Goal: Information Seeking & Learning: Check status

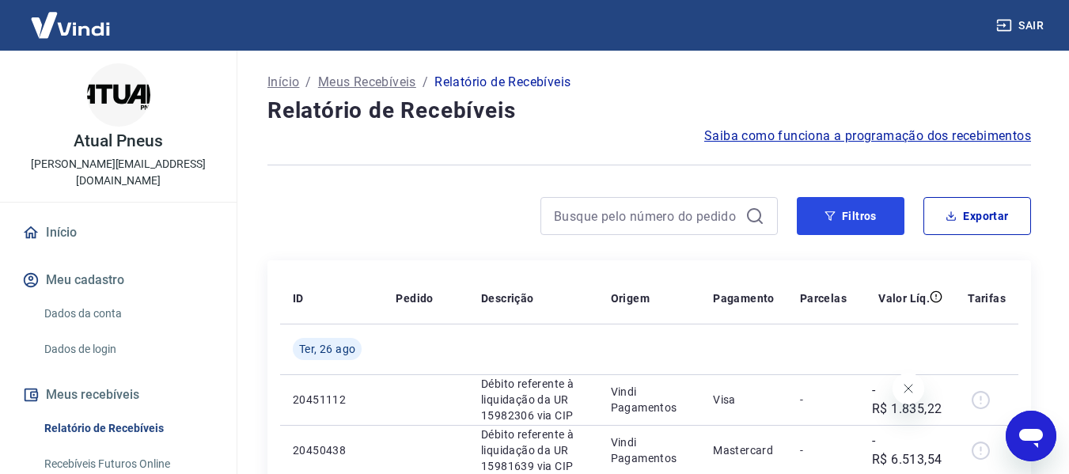
click at [856, 219] on button "Filtros" at bounding box center [851, 216] width 108 height 38
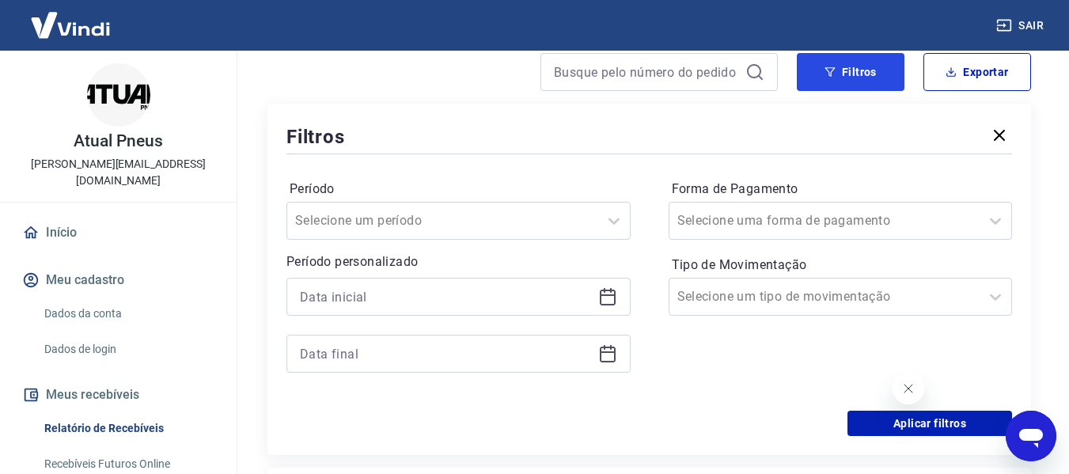
scroll to position [158, 0]
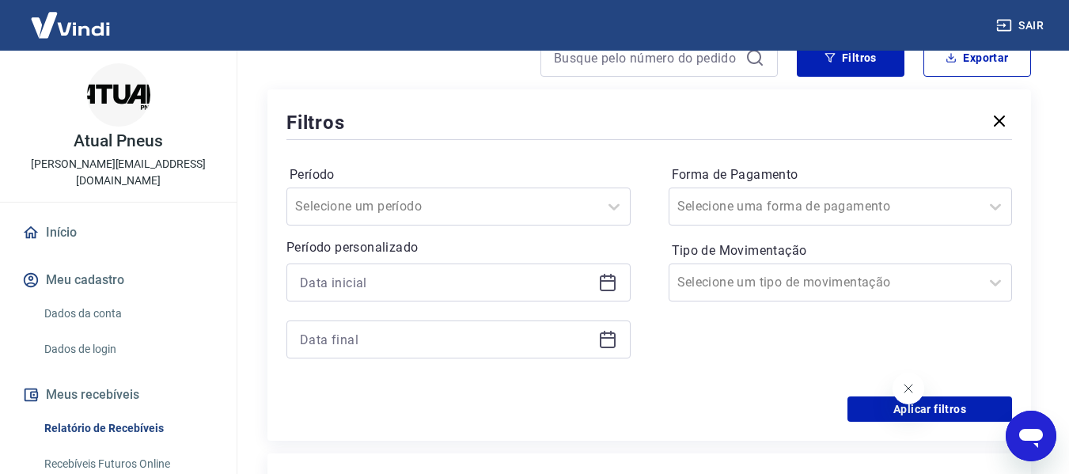
click at [609, 278] on icon at bounding box center [607, 282] width 19 height 19
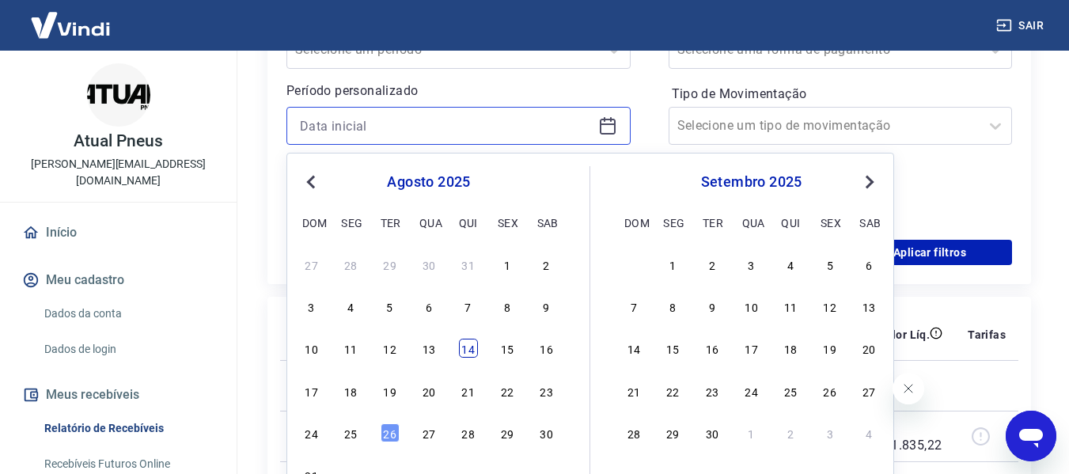
scroll to position [316, 0]
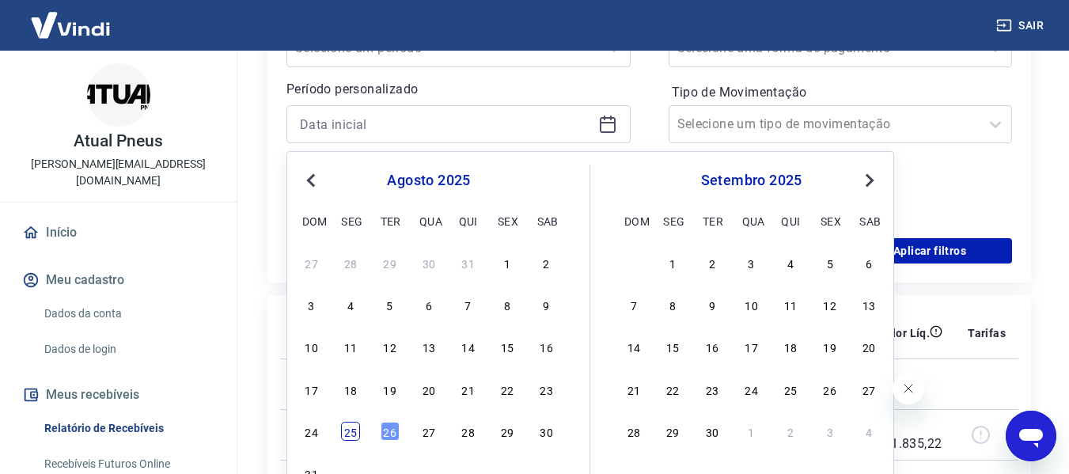
click at [348, 431] on div "25" at bounding box center [350, 431] width 19 height 19
type input "[DATE]"
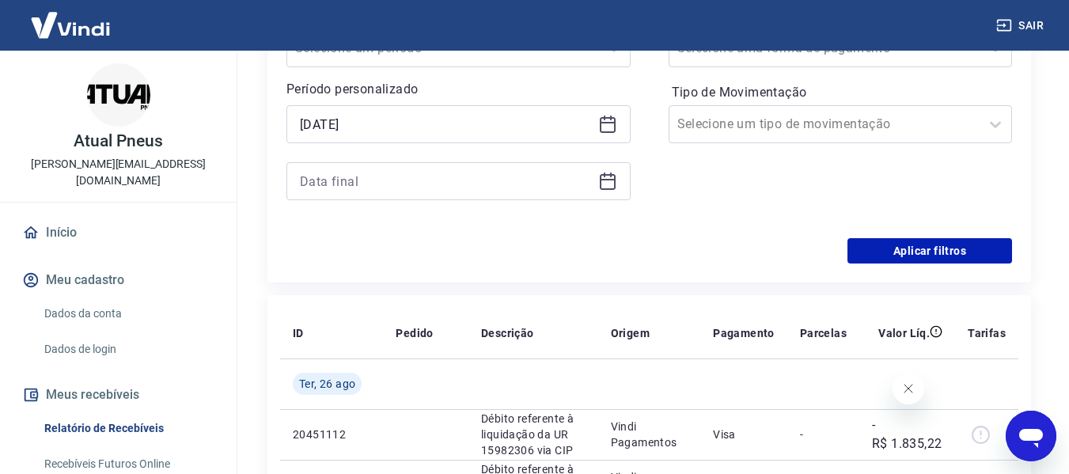
click at [619, 181] on div at bounding box center [458, 181] width 344 height 38
click at [600, 185] on icon at bounding box center [608, 182] width 16 height 16
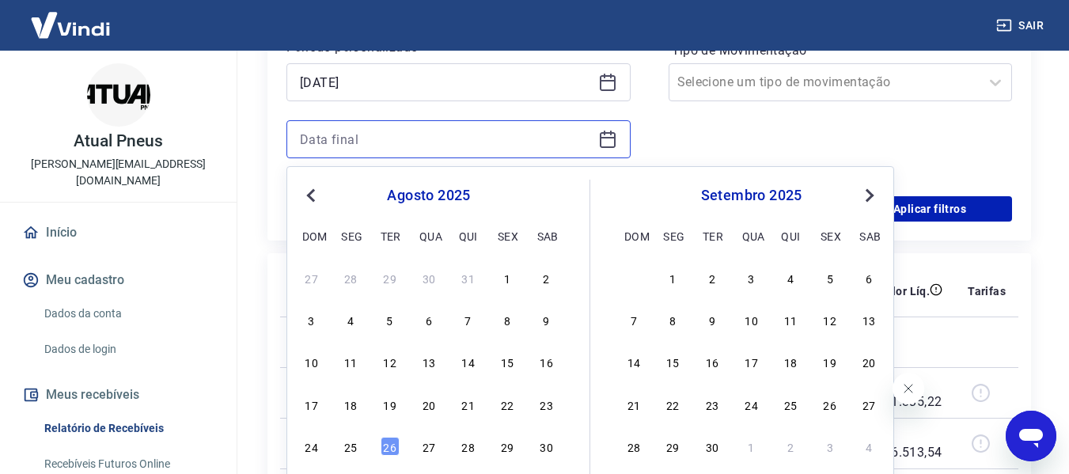
scroll to position [396, 0]
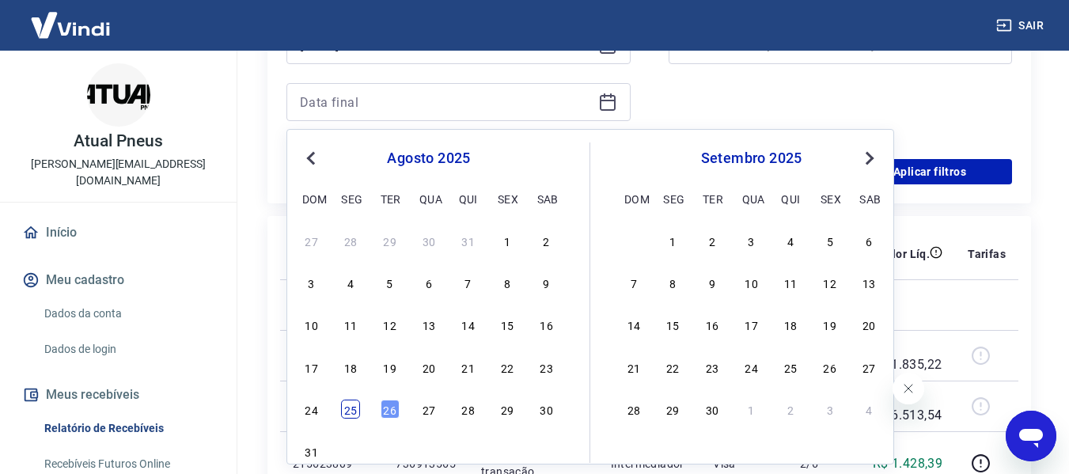
click at [354, 411] on div "25" at bounding box center [350, 408] width 19 height 19
type input "[DATE]"
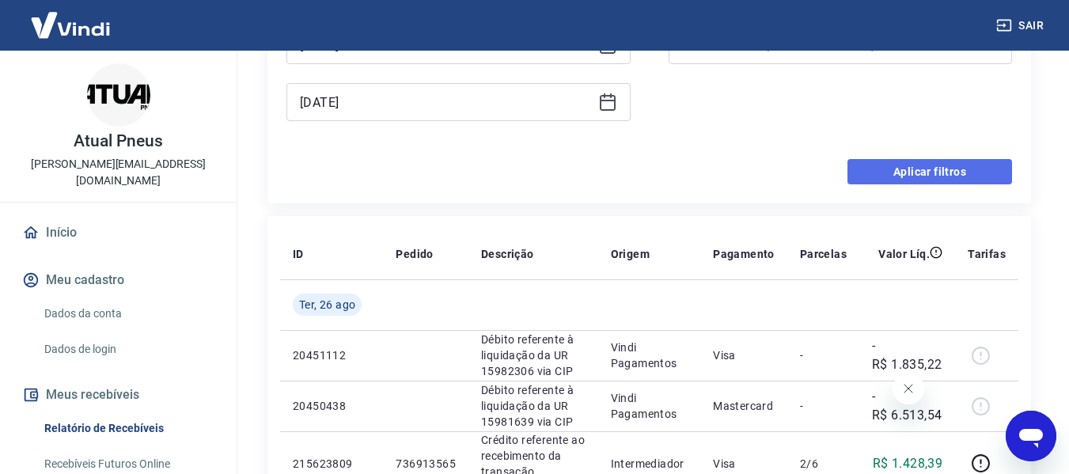
click at [899, 167] on button "Aplicar filtros" at bounding box center [929, 171] width 165 height 25
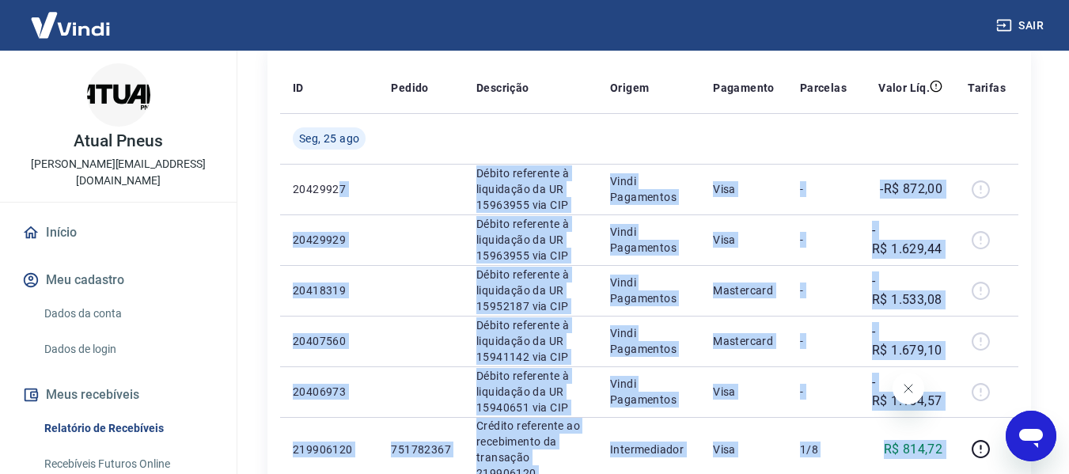
scroll to position [131, 0]
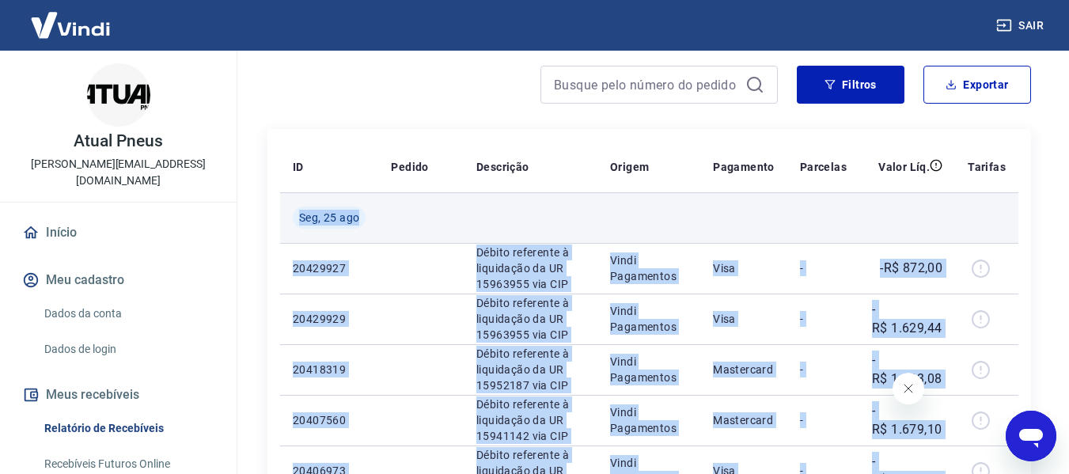
drag, startPoint x: 943, startPoint y: 187, endPoint x: 292, endPoint y: 220, distance: 651.8
click at [292, 220] on tbody "[DATE] 20429927 Débito referente à liquidação da UR 15963955 via CIP Vindi Paga…" at bounding box center [649, 440] width 738 height 496
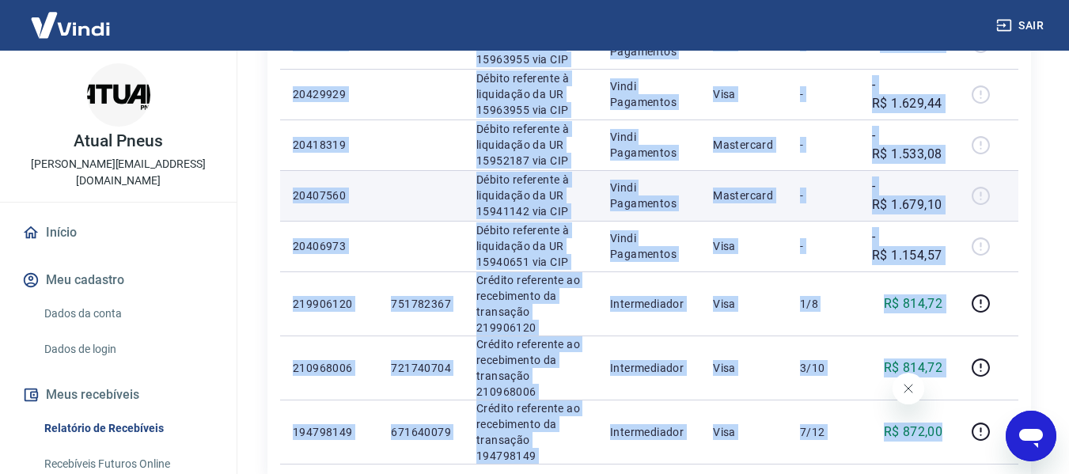
scroll to position [369, 0]
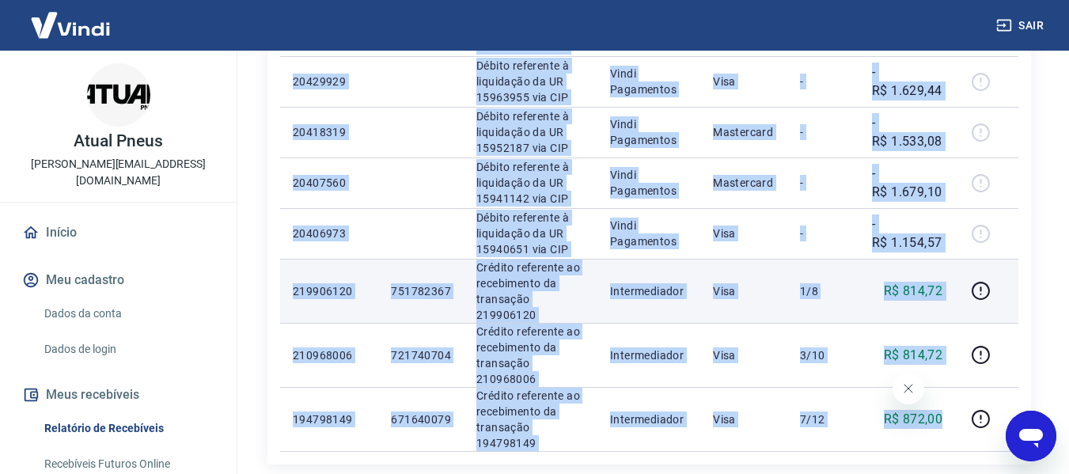
click at [806, 260] on td "1/8" at bounding box center [823, 291] width 72 height 64
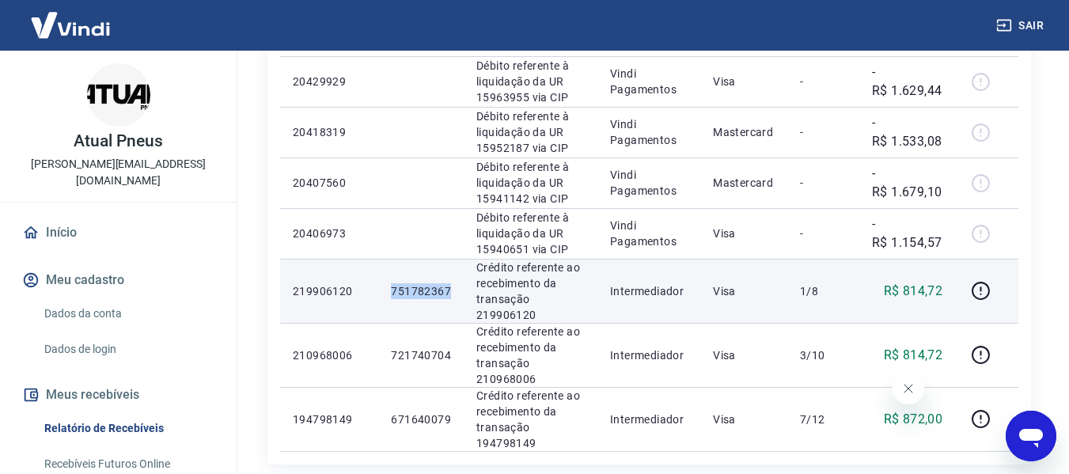
drag, startPoint x: 451, startPoint y: 292, endPoint x: 386, endPoint y: 299, distance: 65.3
click at [386, 299] on td "751782367" at bounding box center [420, 291] width 85 height 64
copy p "751782367"
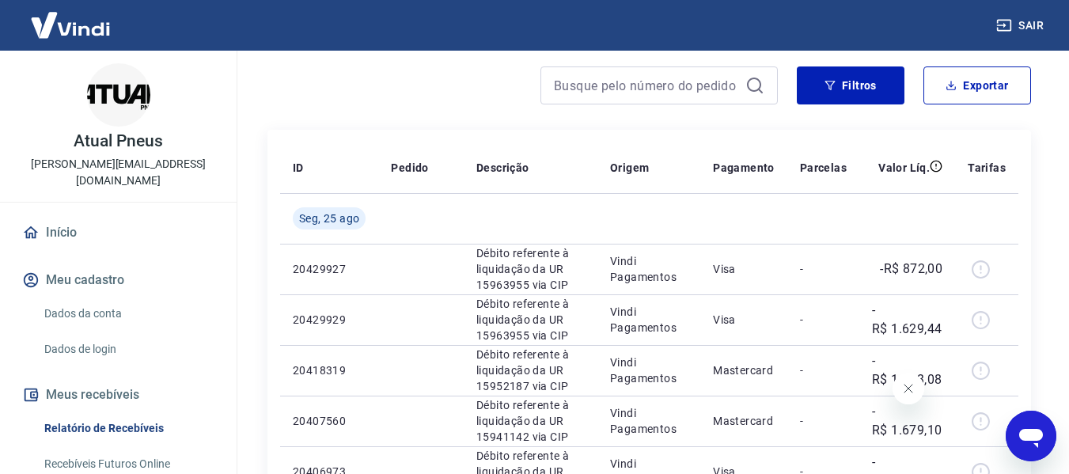
scroll to position [0, 0]
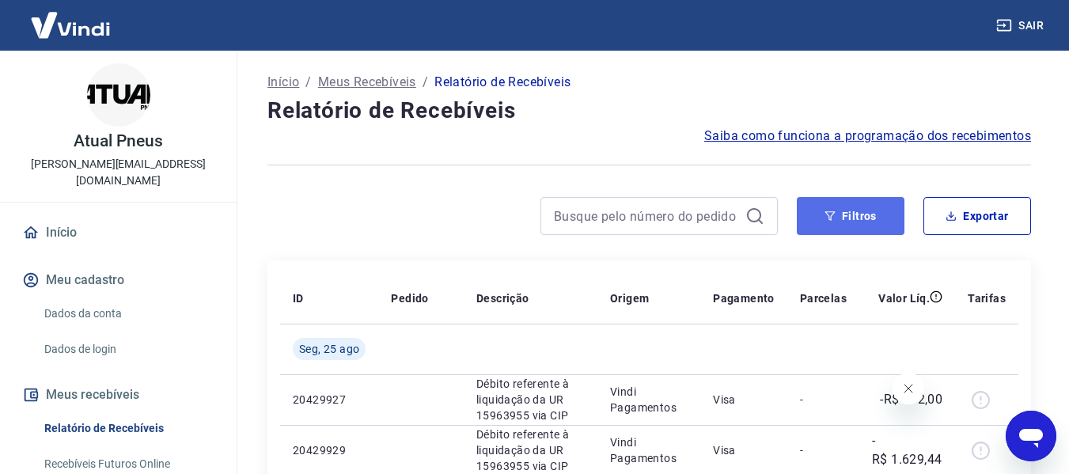
click at [843, 214] on button "Filtros" at bounding box center [851, 216] width 108 height 38
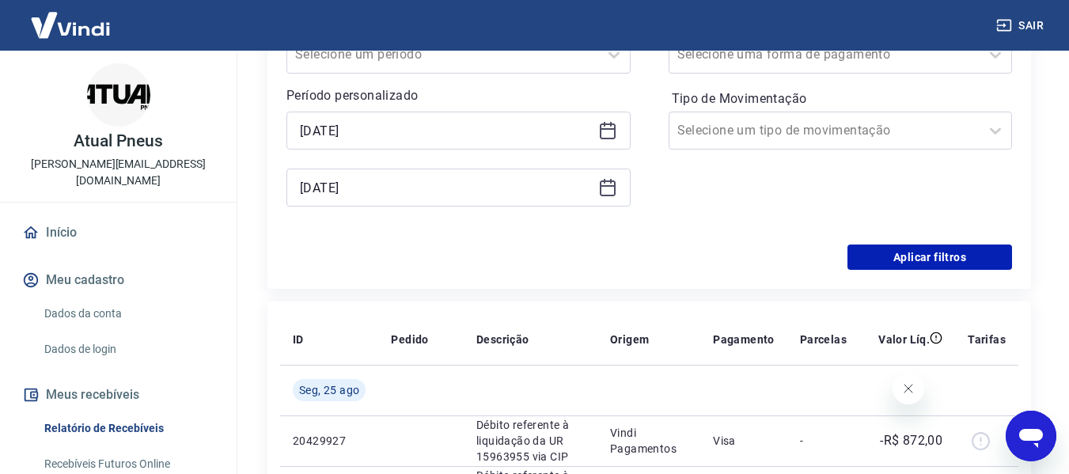
scroll to position [316, 0]
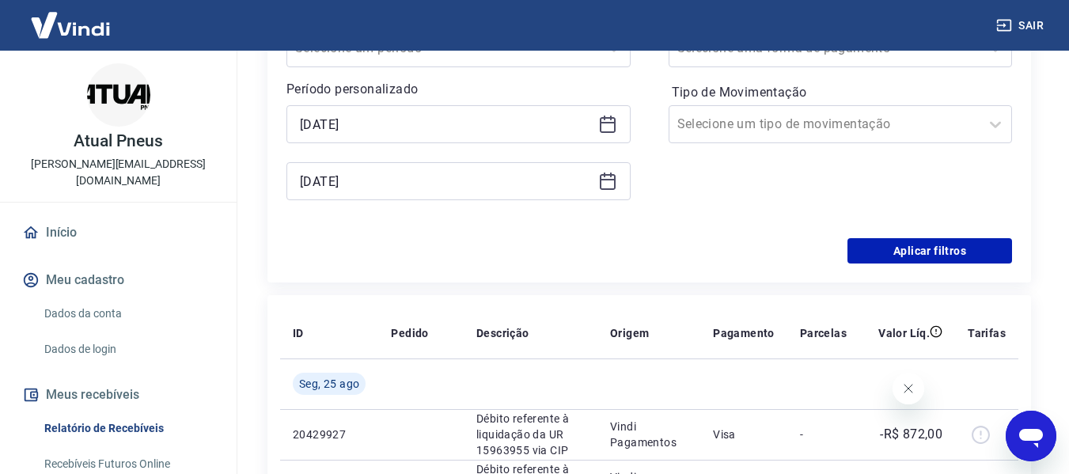
click at [604, 123] on icon at bounding box center [608, 123] width 16 height 2
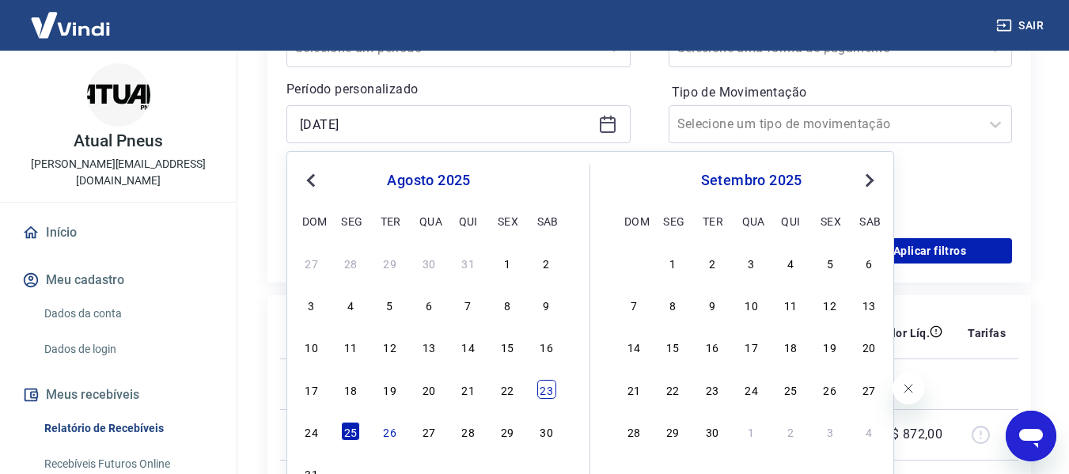
click at [547, 391] on div "23" at bounding box center [546, 389] width 19 height 19
type input "[DATE]"
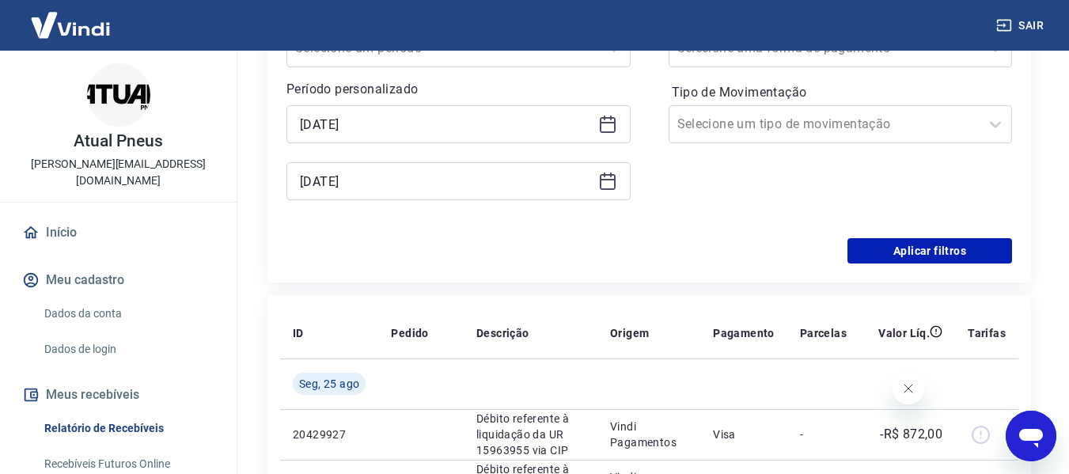
click at [610, 183] on icon at bounding box center [607, 181] width 19 height 19
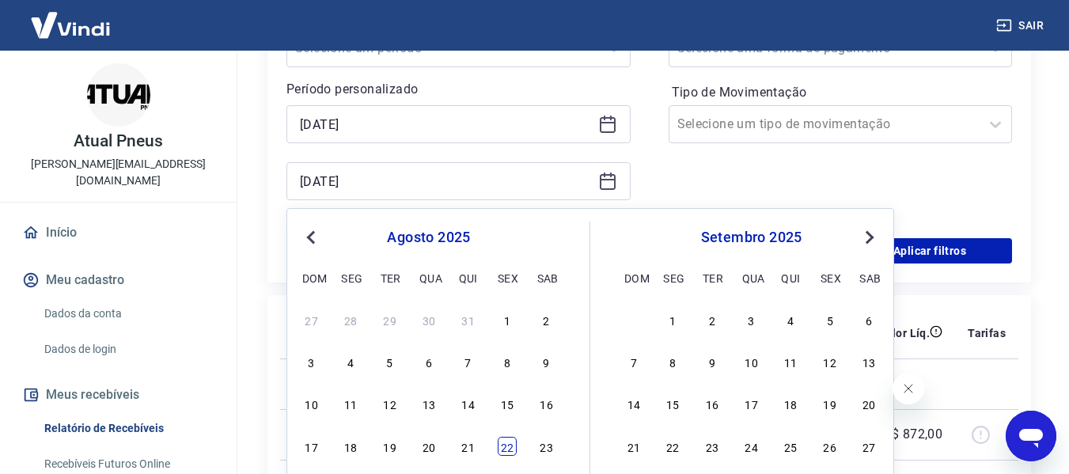
click at [514, 448] on div "22" at bounding box center [507, 446] width 19 height 19
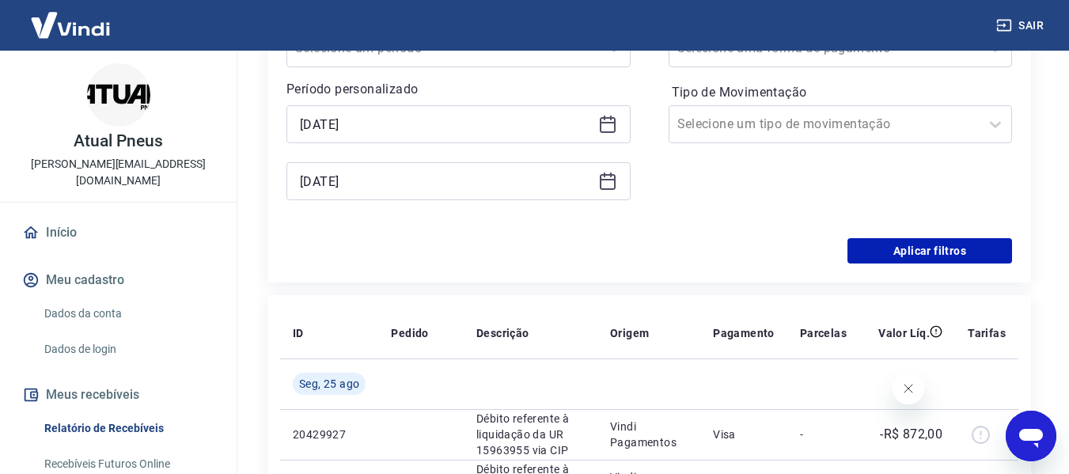
click at [604, 177] on icon at bounding box center [607, 181] width 19 height 19
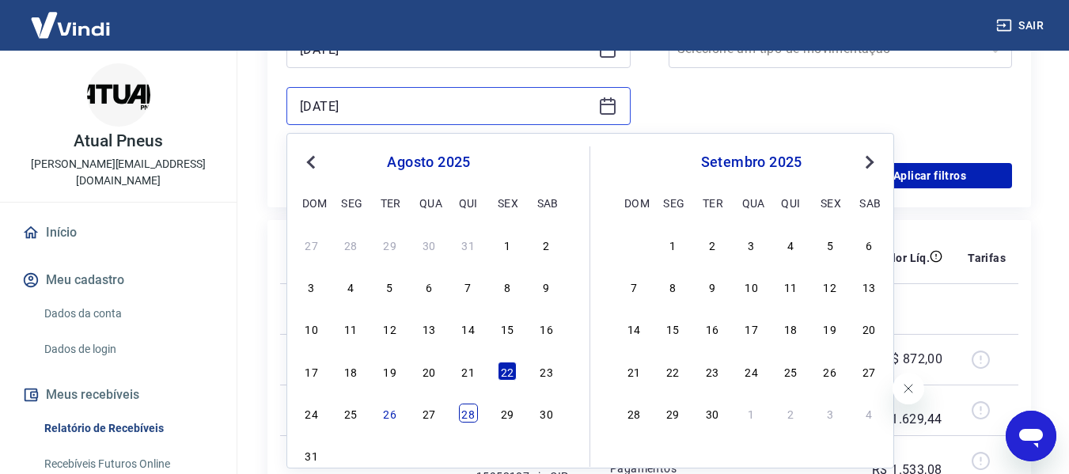
scroll to position [396, 0]
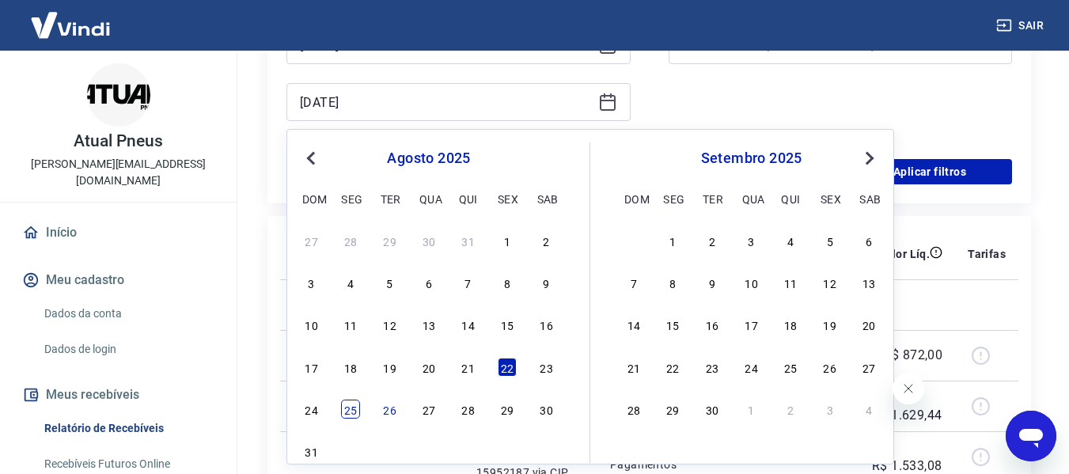
click at [347, 403] on div "25" at bounding box center [350, 408] width 19 height 19
type input "[DATE]"
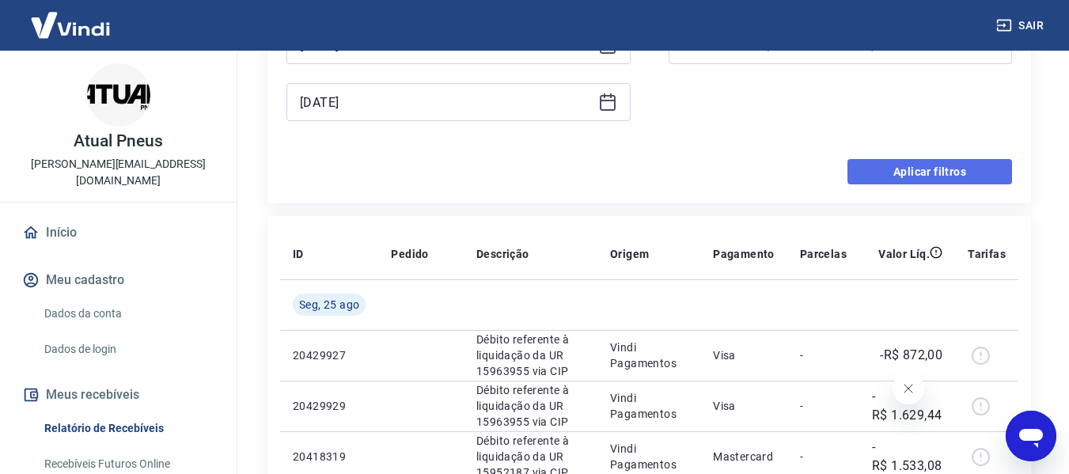
click at [885, 168] on button "Aplicar filtros" at bounding box center [929, 171] width 165 height 25
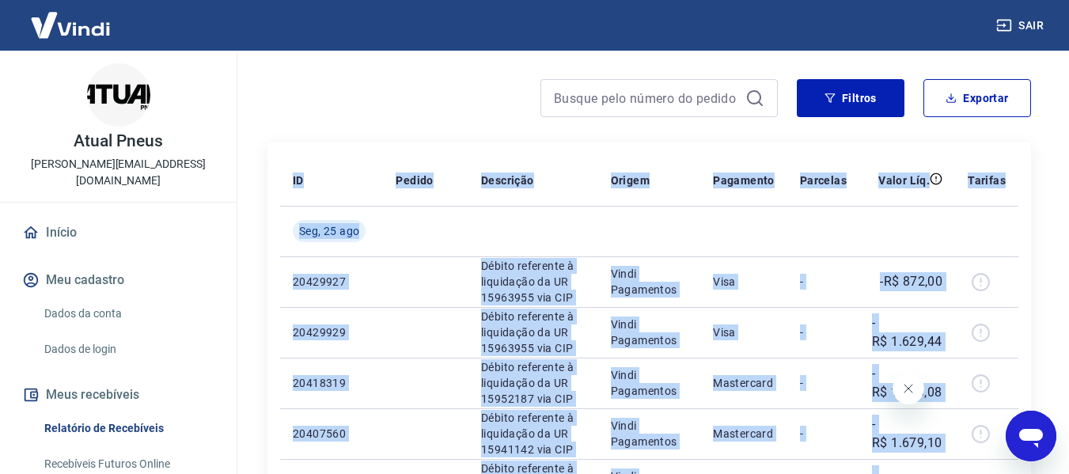
scroll to position [108, 0]
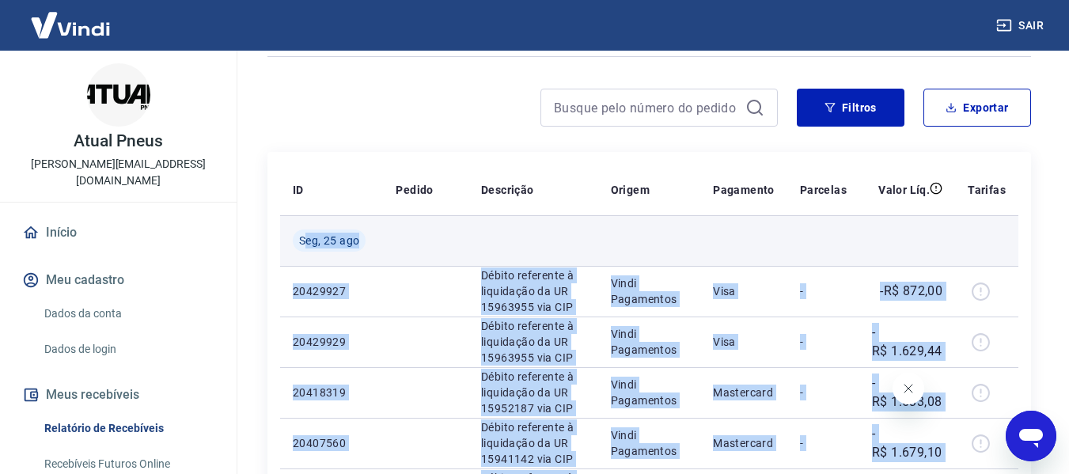
drag, startPoint x: 948, startPoint y: 186, endPoint x: 305, endPoint y: 240, distance: 645.4
click at [736, 236] on td at bounding box center [743, 240] width 87 height 51
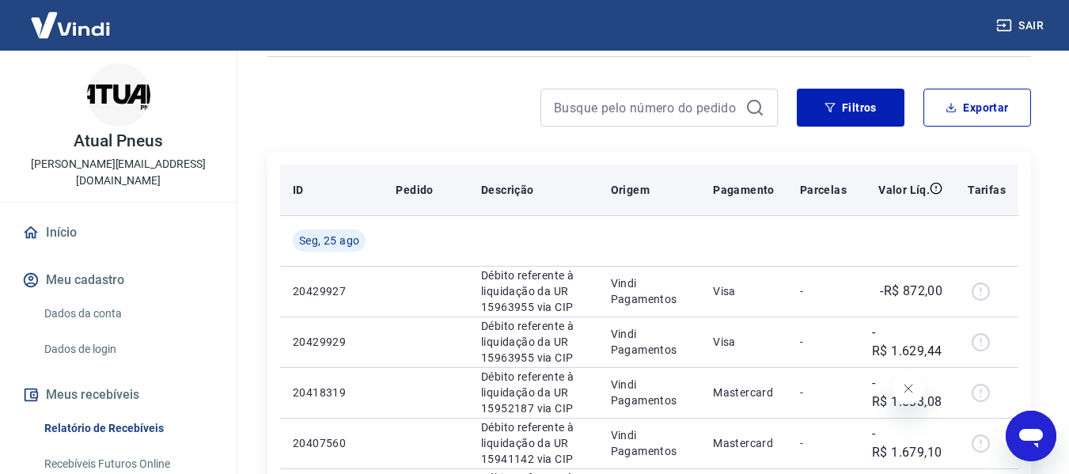
click at [750, 191] on p "Pagamento" at bounding box center [744, 190] width 62 height 16
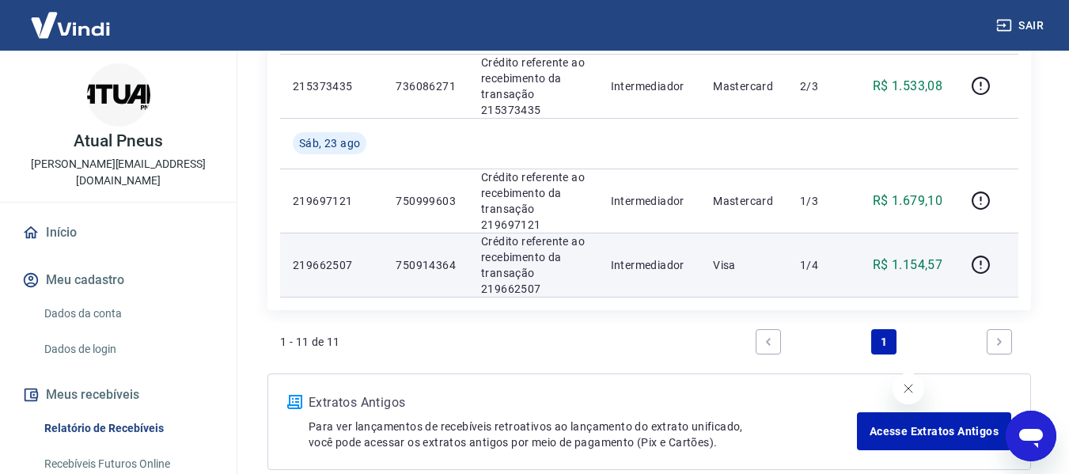
scroll to position [820, 0]
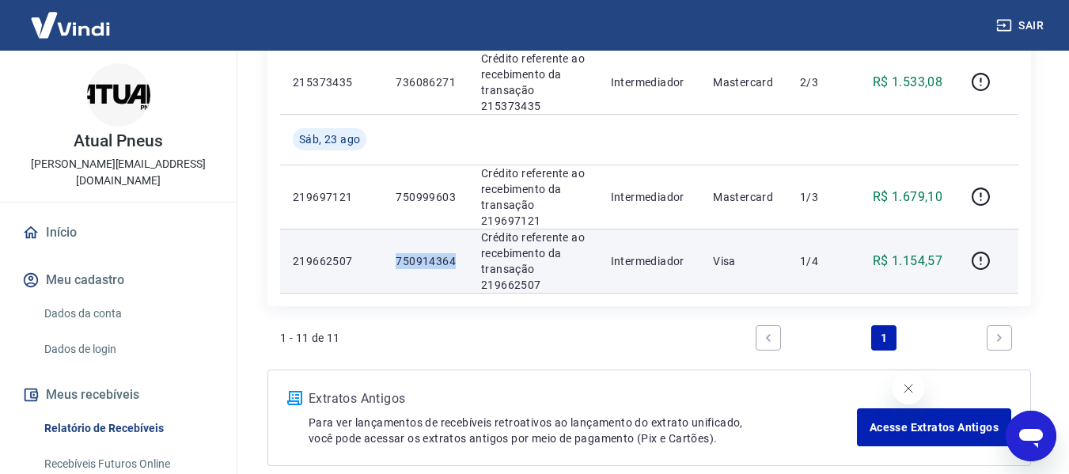
drag, startPoint x: 460, startPoint y: 262, endPoint x: 392, endPoint y: 263, distance: 68.8
click at [392, 263] on td "750914364" at bounding box center [425, 261] width 85 height 64
copy p "750914364"
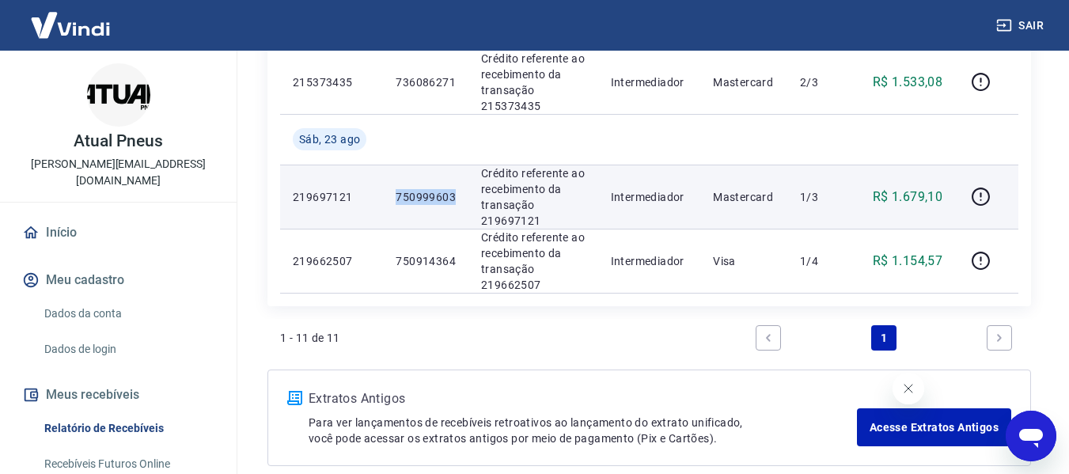
drag, startPoint x: 452, startPoint y: 195, endPoint x: 393, endPoint y: 192, distance: 58.6
click at [393, 192] on td "750999603" at bounding box center [425, 197] width 85 height 64
copy p "750999603"
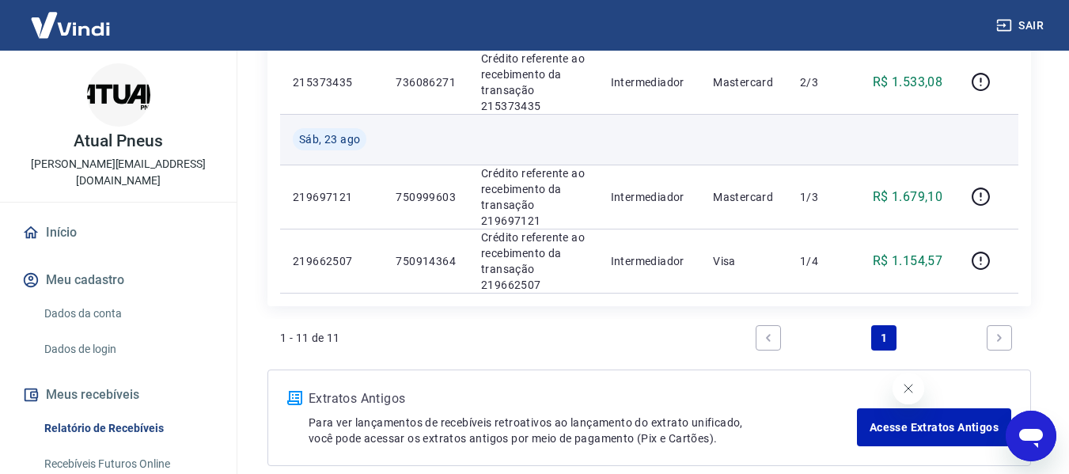
click at [960, 144] on td at bounding box center [986, 139] width 63 height 51
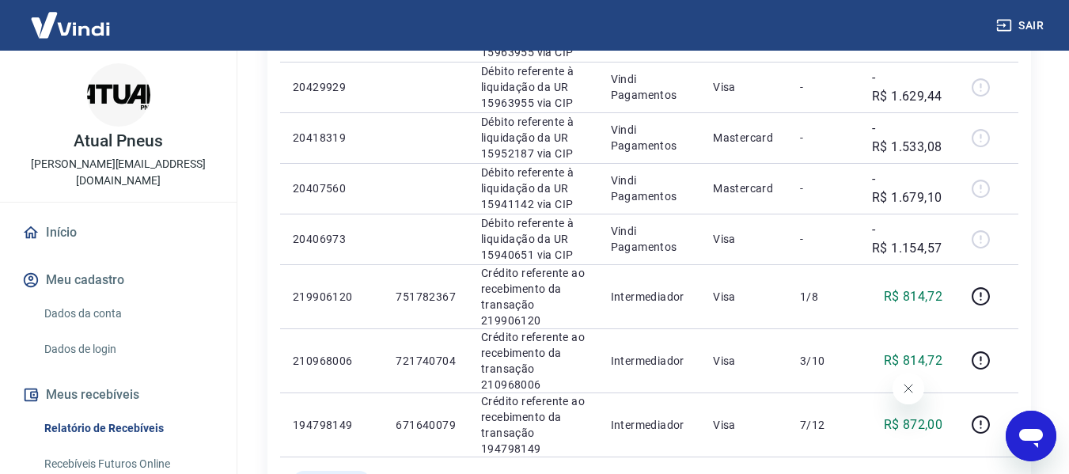
scroll to position [346, 0]
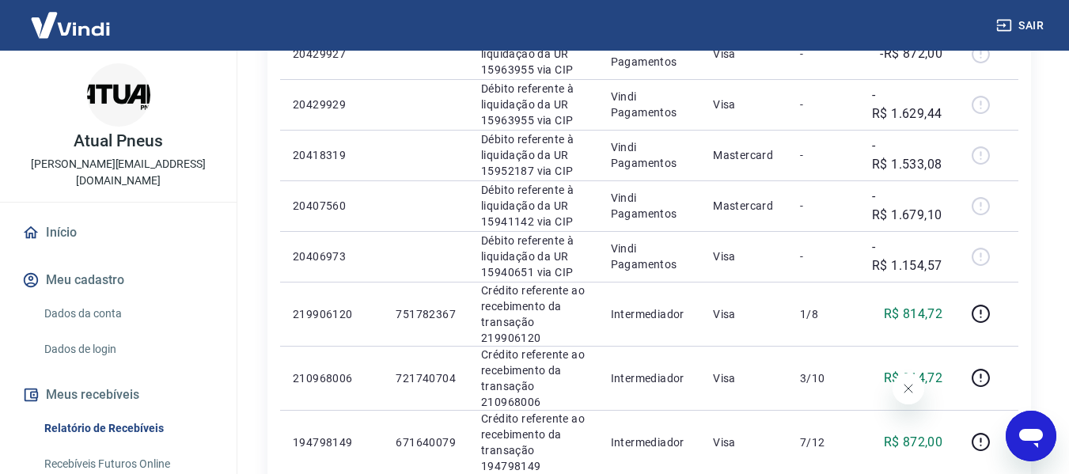
click at [388, 264] on td at bounding box center [425, 256] width 85 height 51
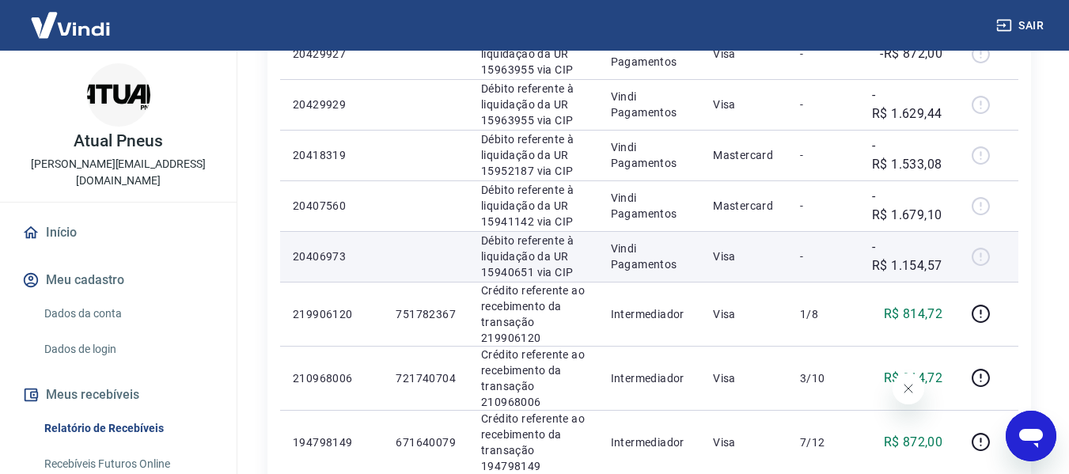
drag, startPoint x: 1016, startPoint y: 240, endPoint x: 1012, endPoint y: 260, distance: 21.1
click at [1016, 240] on td at bounding box center [986, 256] width 63 height 51
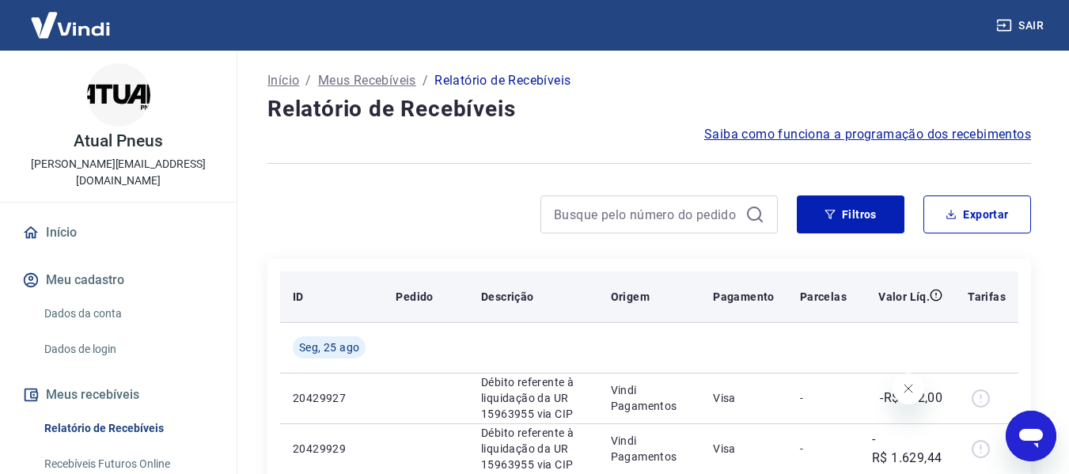
scroll to position [0, 0]
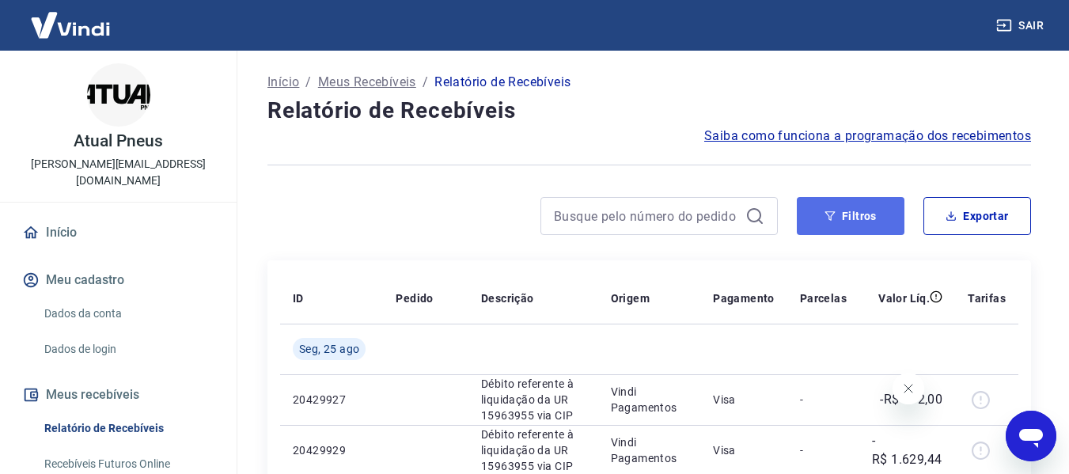
click at [873, 210] on button "Filtros" at bounding box center [851, 216] width 108 height 38
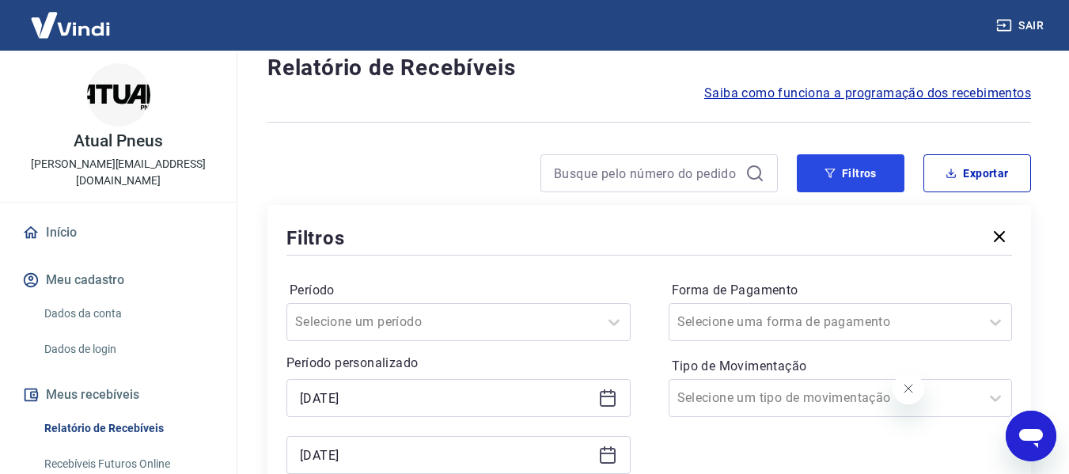
scroll to position [79, 0]
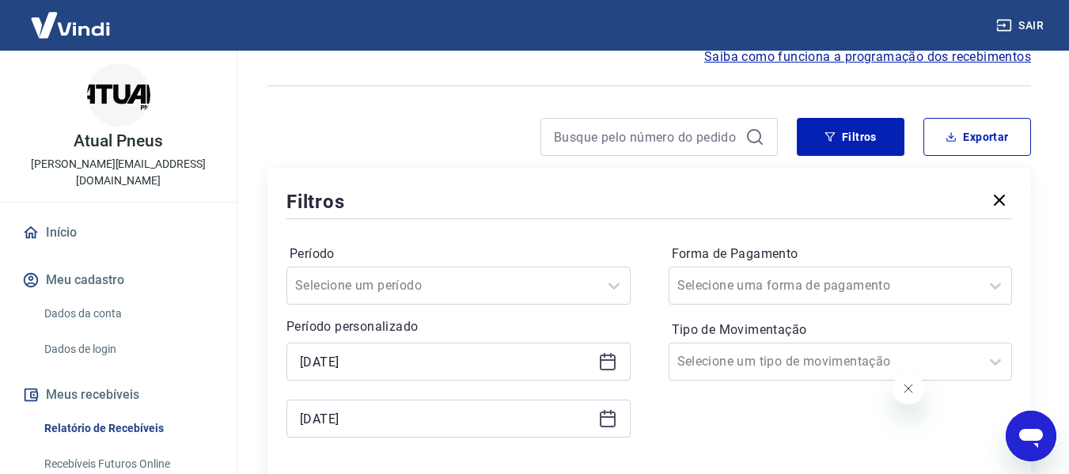
click at [604, 362] on icon at bounding box center [607, 361] width 19 height 19
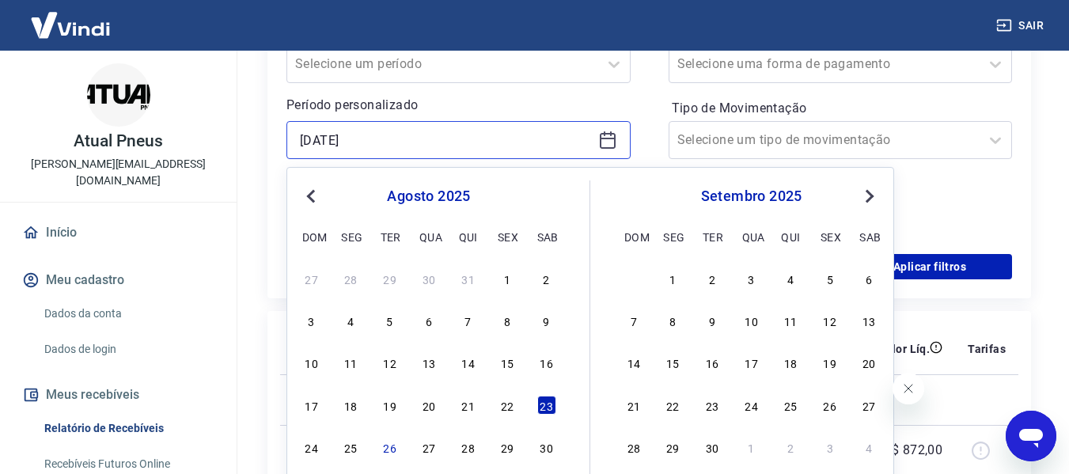
scroll to position [396, 0]
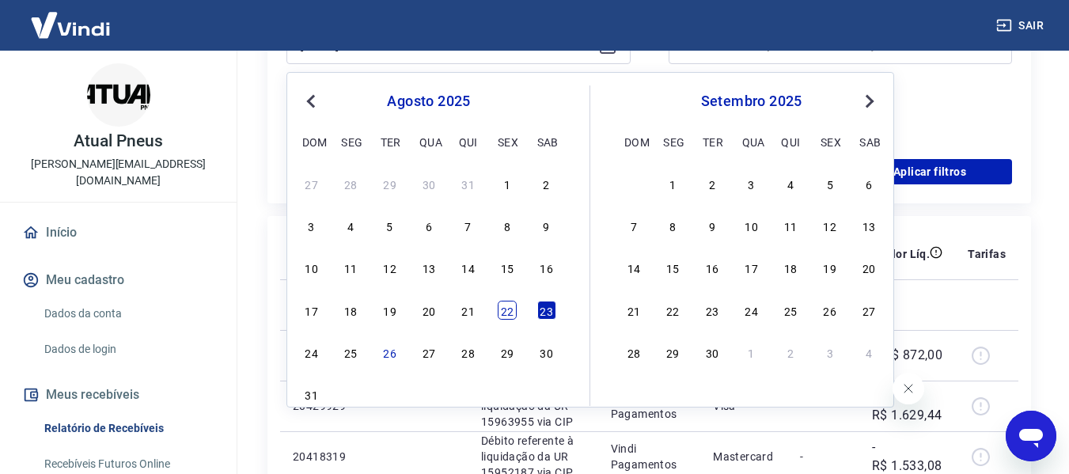
click at [507, 313] on div "22" at bounding box center [507, 310] width 19 height 19
type input "[DATE]"
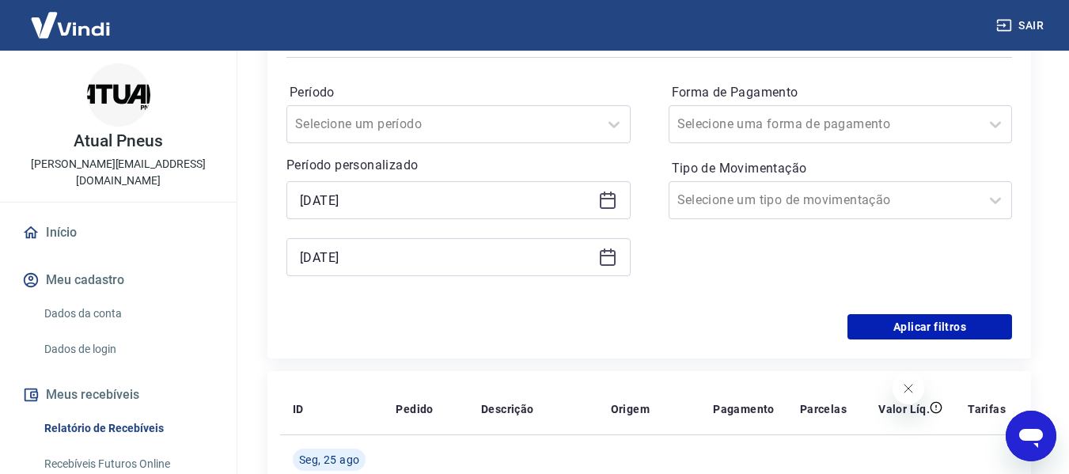
scroll to position [237, 0]
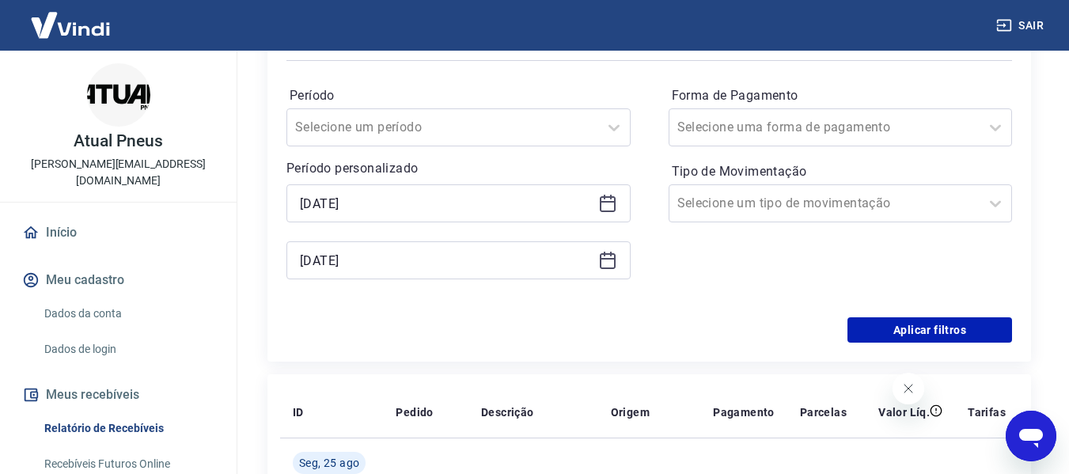
click at [606, 205] on icon at bounding box center [607, 203] width 19 height 19
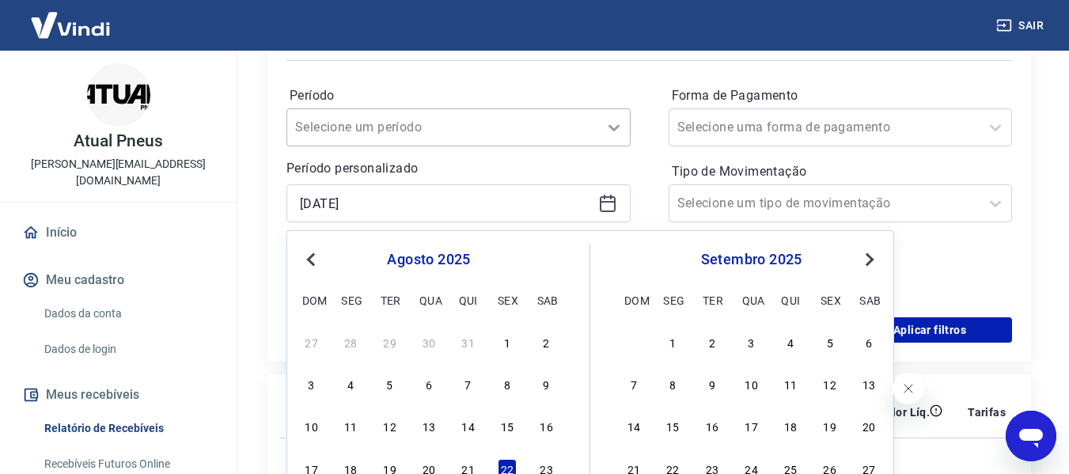
click at [629, 131] on div at bounding box center [614, 128] width 32 height 32
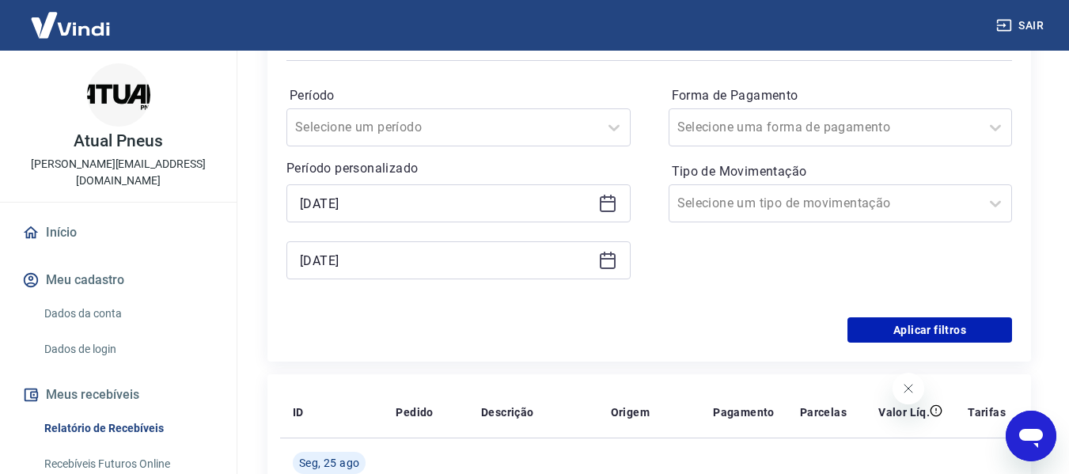
click at [652, 147] on div "Período Selecione um período Período personalizado Selected date: [DATE] [DATE]…" at bounding box center [648, 190] width 725 height 253
click at [609, 259] on icon at bounding box center [608, 259] width 16 height 2
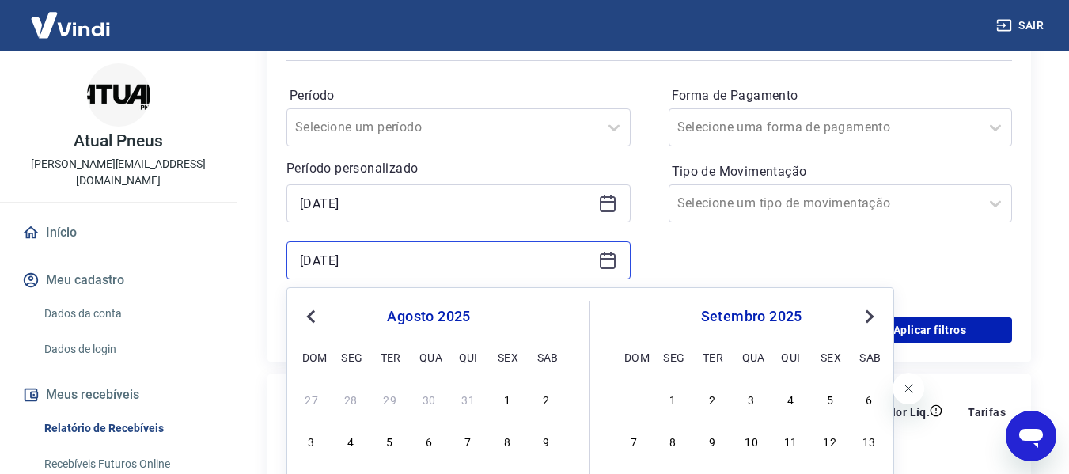
scroll to position [396, 0]
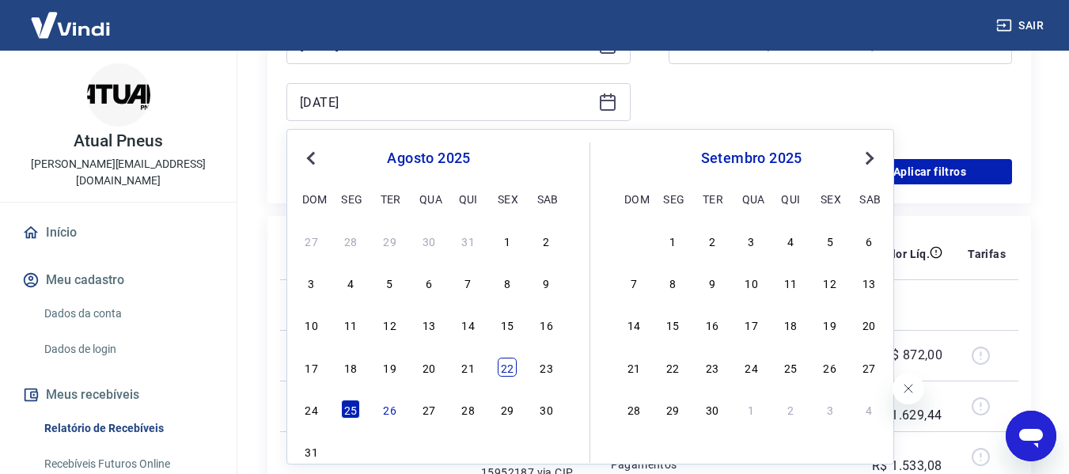
click at [502, 371] on div "22" at bounding box center [507, 367] width 19 height 19
type input "[DATE]"
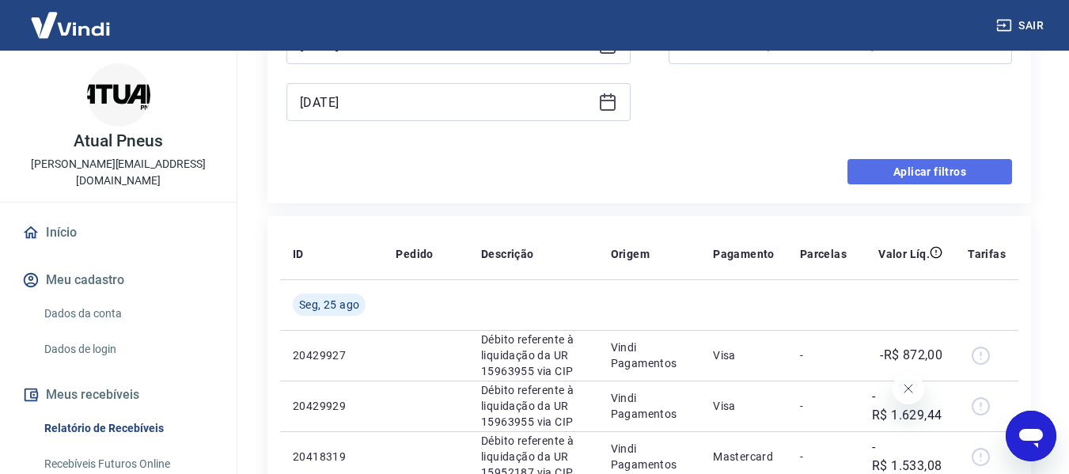
click at [908, 166] on button "Aplicar filtros" at bounding box center [929, 171] width 165 height 25
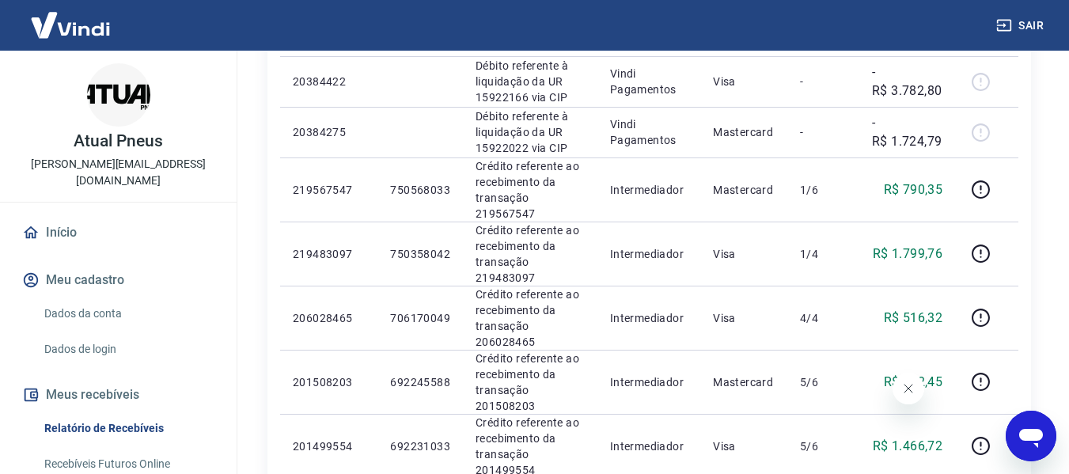
scroll to position [316, 0]
click at [1038, 267] on div "Início / Meus Recebíveis / Relatório de Recebíveis Relatório de Recebíveis Saib…" at bounding box center [648, 234] width 801 height 1001
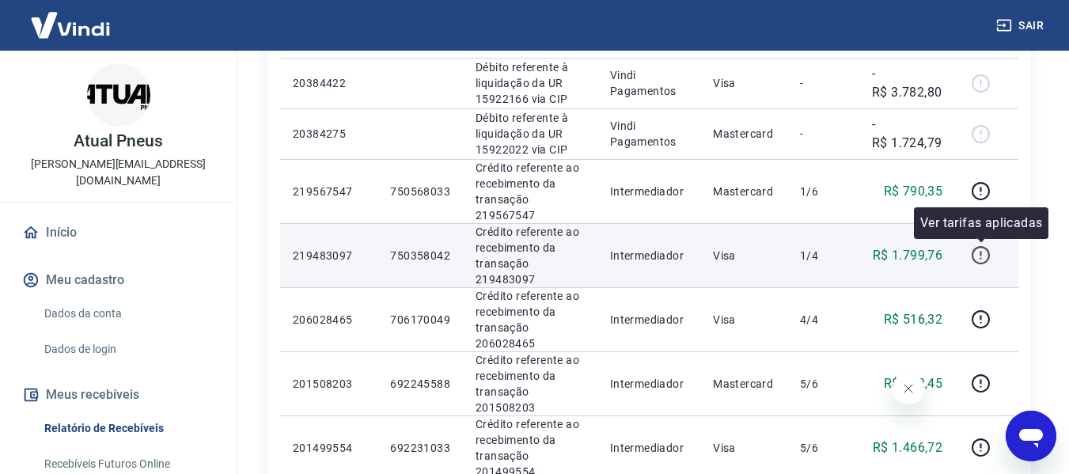
click at [1004, 235] on div "Ver tarifas aplicadas" at bounding box center [981, 223] width 134 height 32
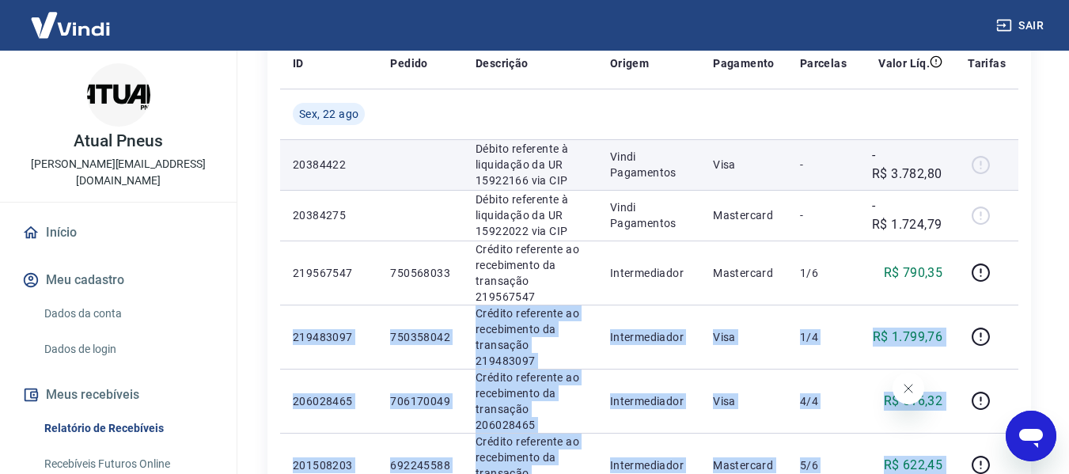
scroll to position [237, 0]
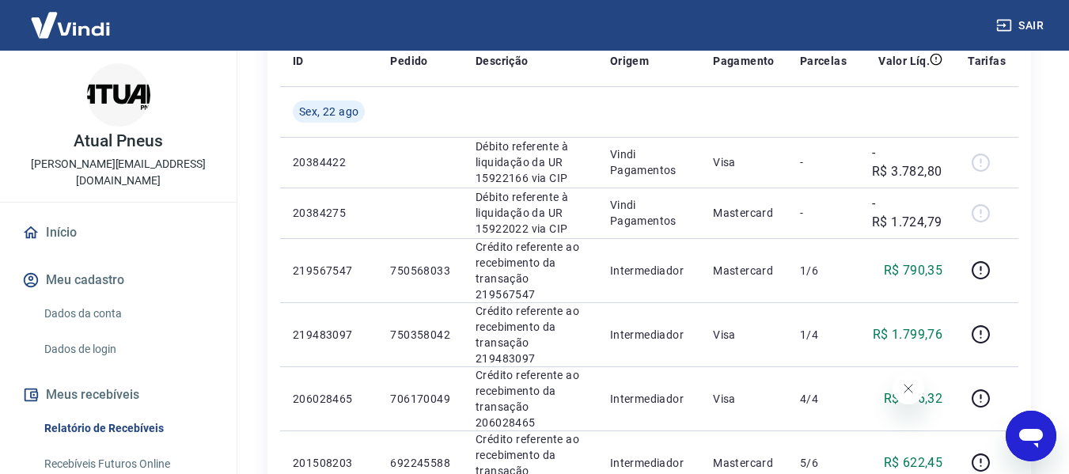
drag, startPoint x: 303, startPoint y: 112, endPoint x: 278, endPoint y: 129, distance: 30.3
click at [255, 97] on div "Início / Meus Recebíveis / Relatório de Recebíveis Relatório de Recebíveis Saib…" at bounding box center [648, 313] width 801 height 1001
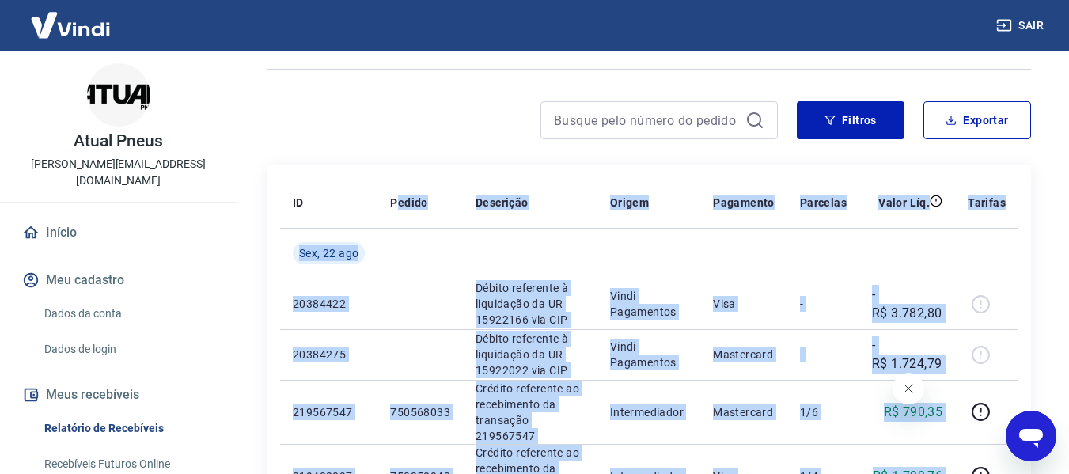
scroll to position [93, 0]
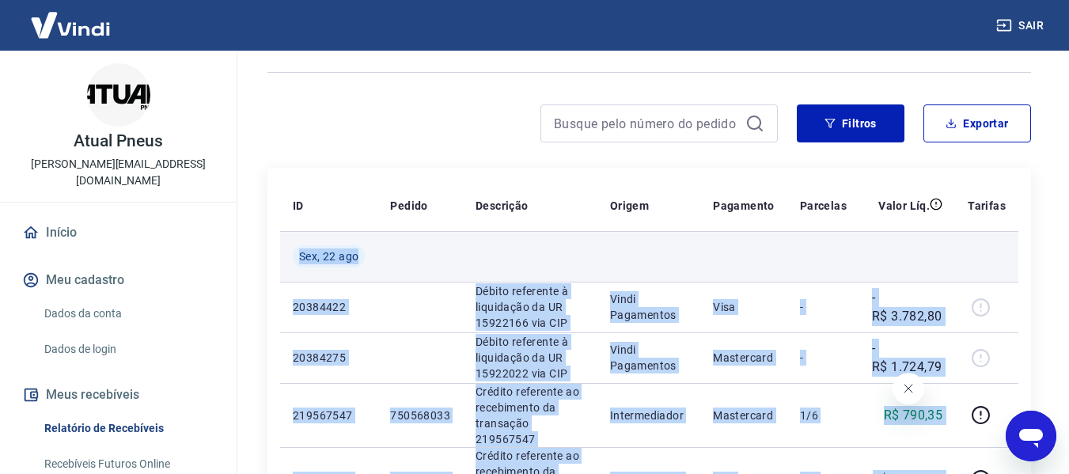
drag, startPoint x: 948, startPoint y: 175, endPoint x: 299, endPoint y: 259, distance: 654.8
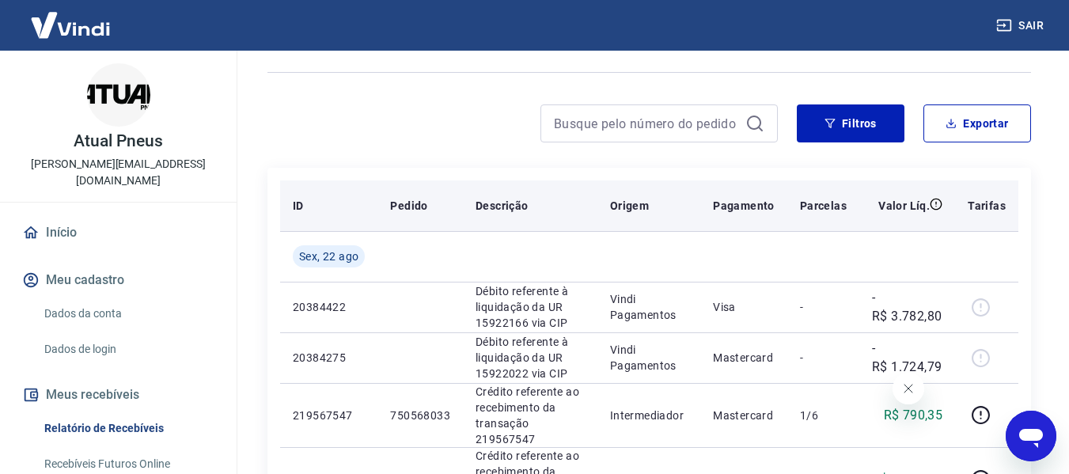
click at [948, 226] on th "Valor Líq." at bounding box center [907, 205] width 96 height 51
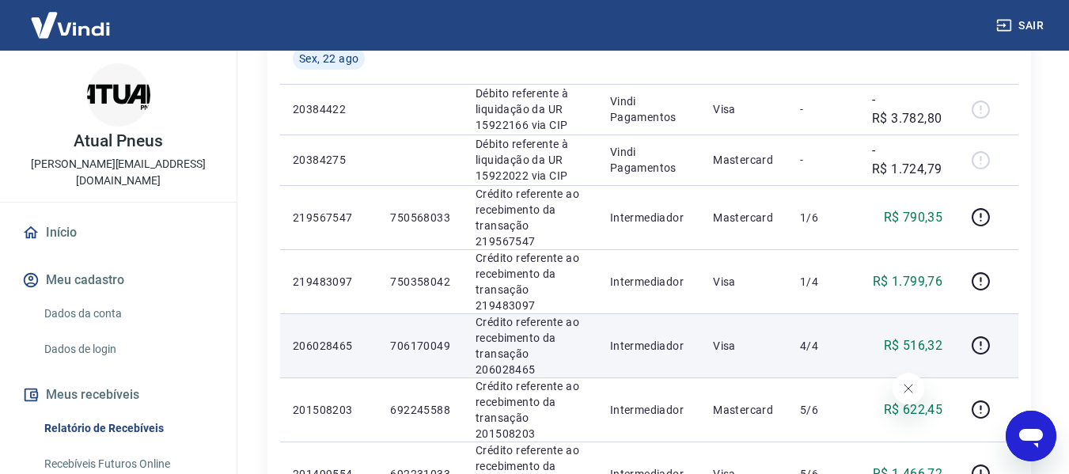
scroll to position [330, 0]
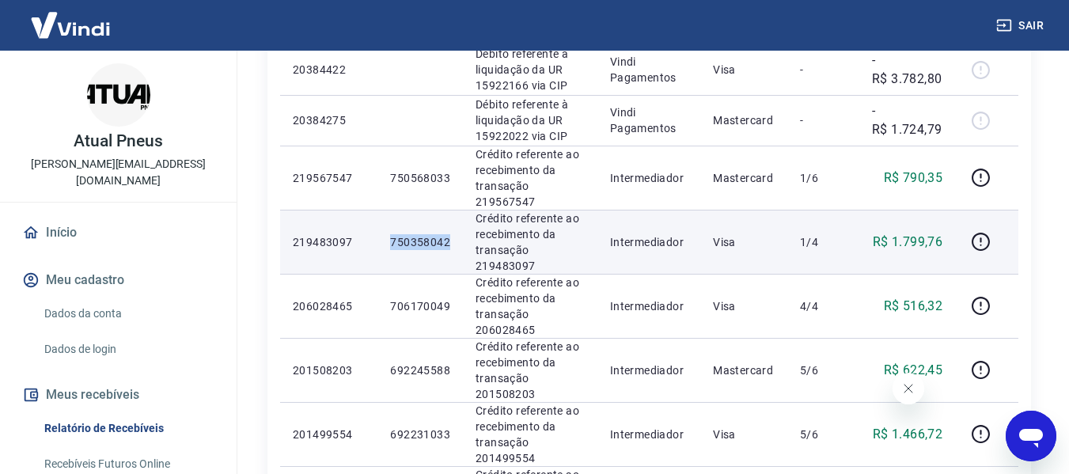
drag, startPoint x: 452, startPoint y: 242, endPoint x: 380, endPoint y: 245, distance: 72.8
click at [380, 245] on td "750358042" at bounding box center [419, 242] width 85 height 64
copy p "750358042"
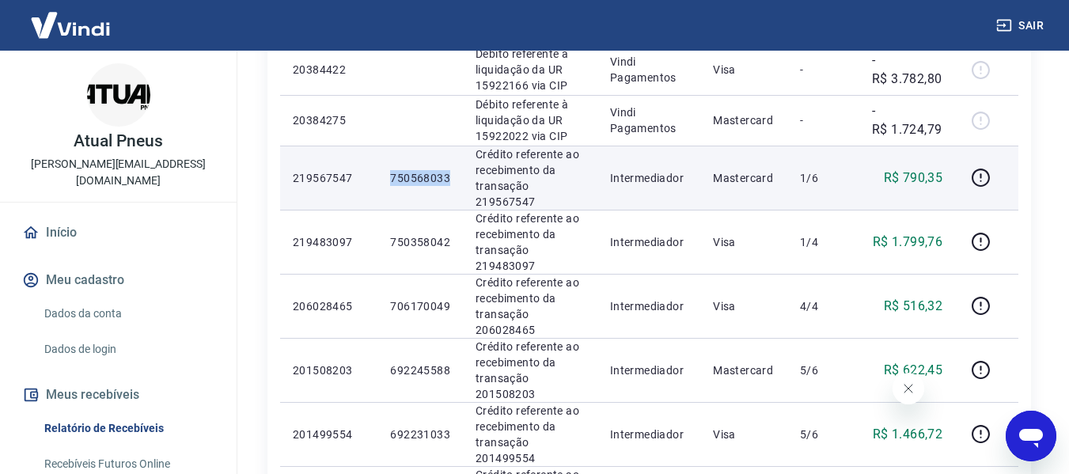
drag, startPoint x: 388, startPoint y: 178, endPoint x: 449, endPoint y: 180, distance: 61.0
click at [449, 180] on td "750568033" at bounding box center [419, 178] width 85 height 64
copy p "750568033"
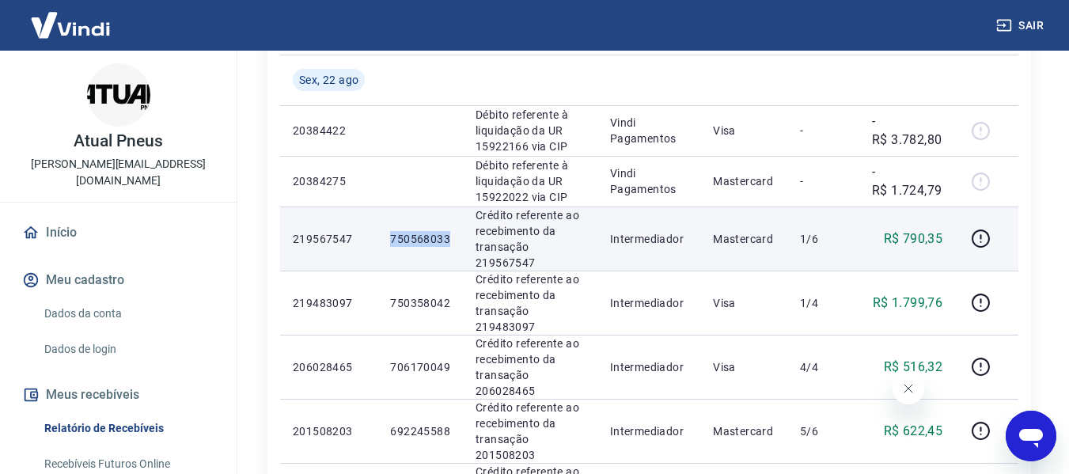
scroll to position [251, 0]
